Goal: Find specific page/section: Find specific page/section

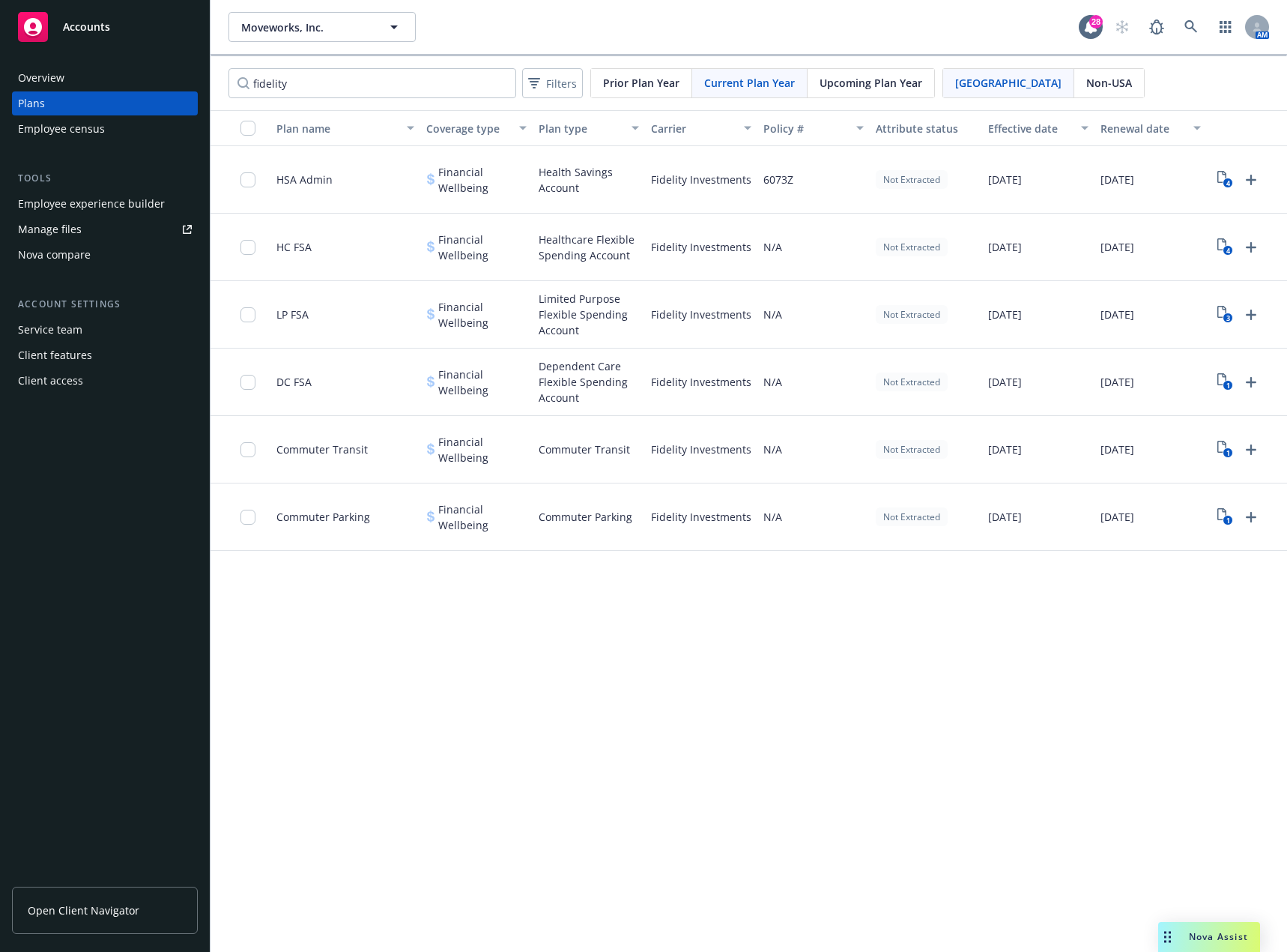
click at [354, 33] on span "Moveworks, Inc." at bounding box center [306, 27] width 130 height 16
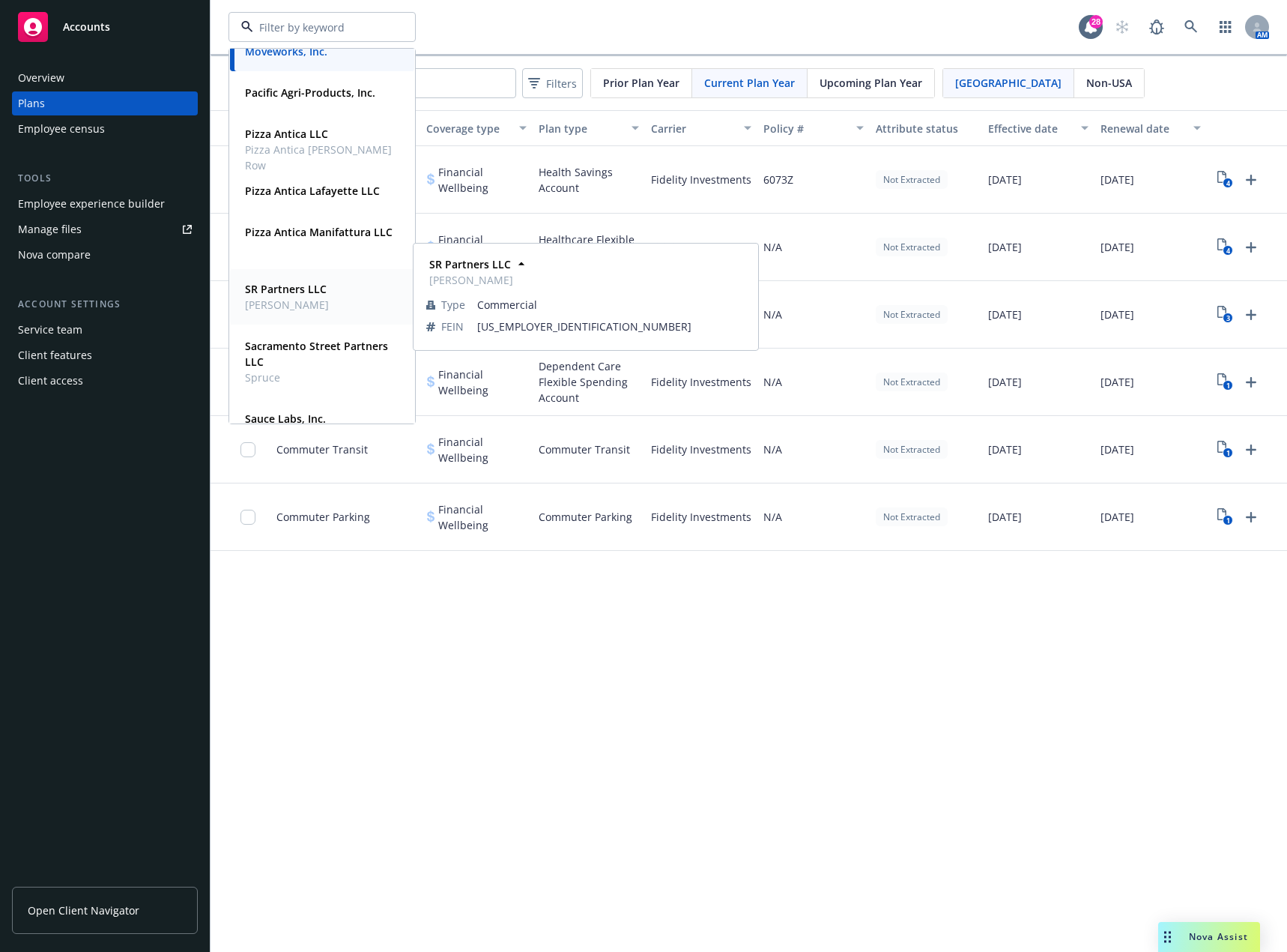
scroll to position [825, 0]
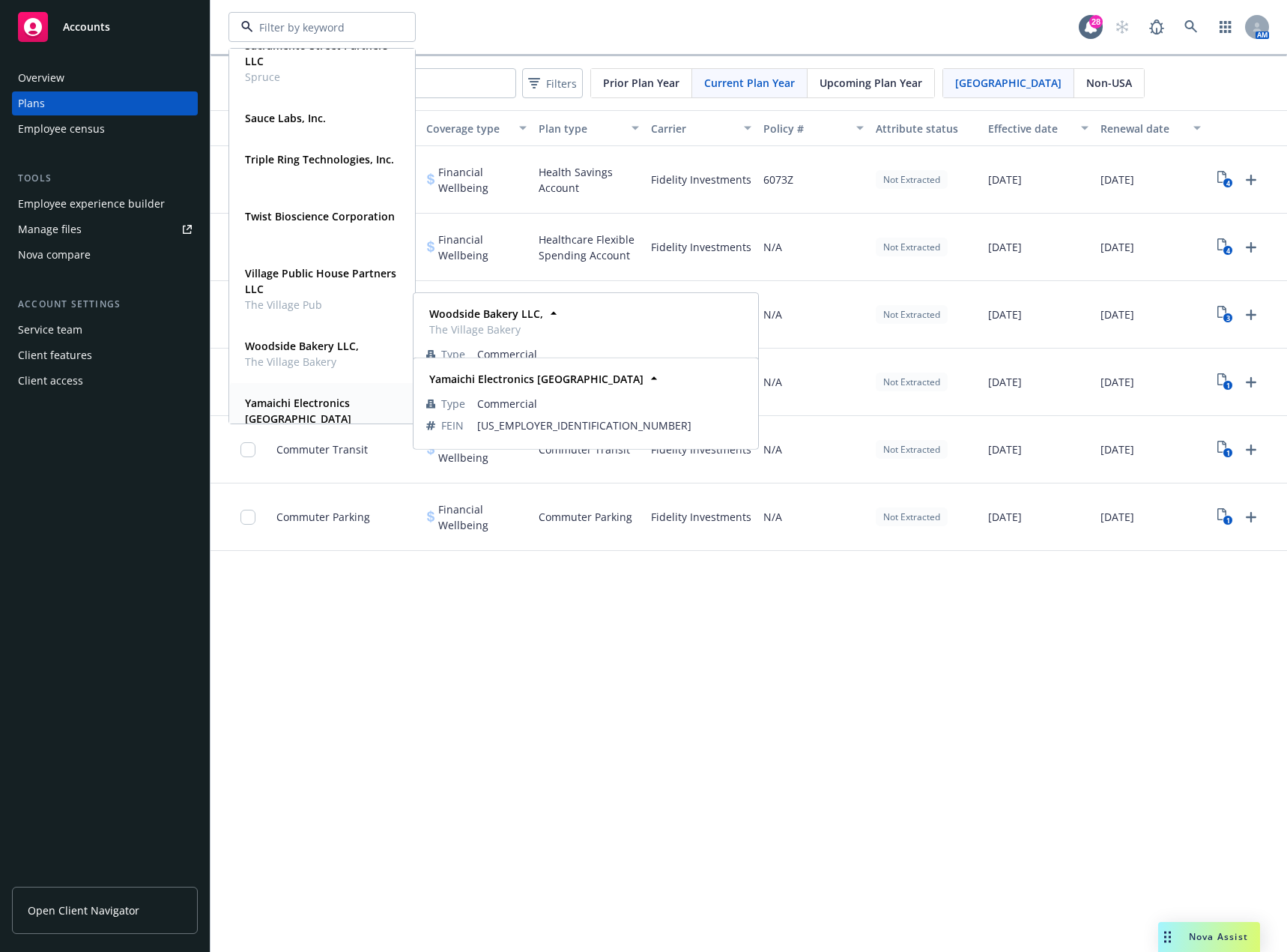
click at [316, 398] on strong "Yamaichi Electronics [GEOGRAPHIC_DATA]" at bounding box center [298, 411] width 107 height 30
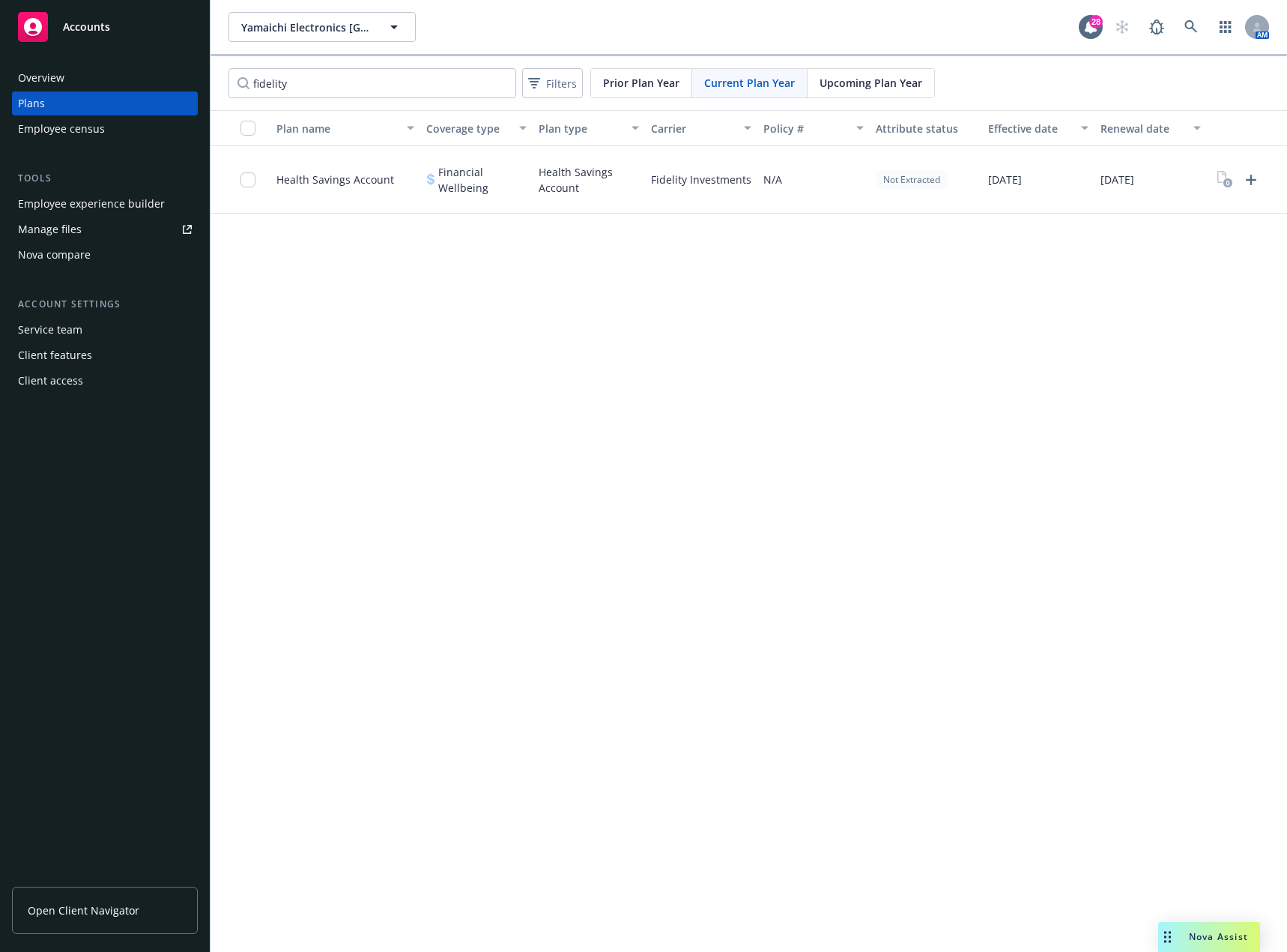
click at [862, 85] on span "Upcoming Plan Year" at bounding box center [871, 83] width 102 height 16
